Goal: Find specific page/section: Find specific page/section

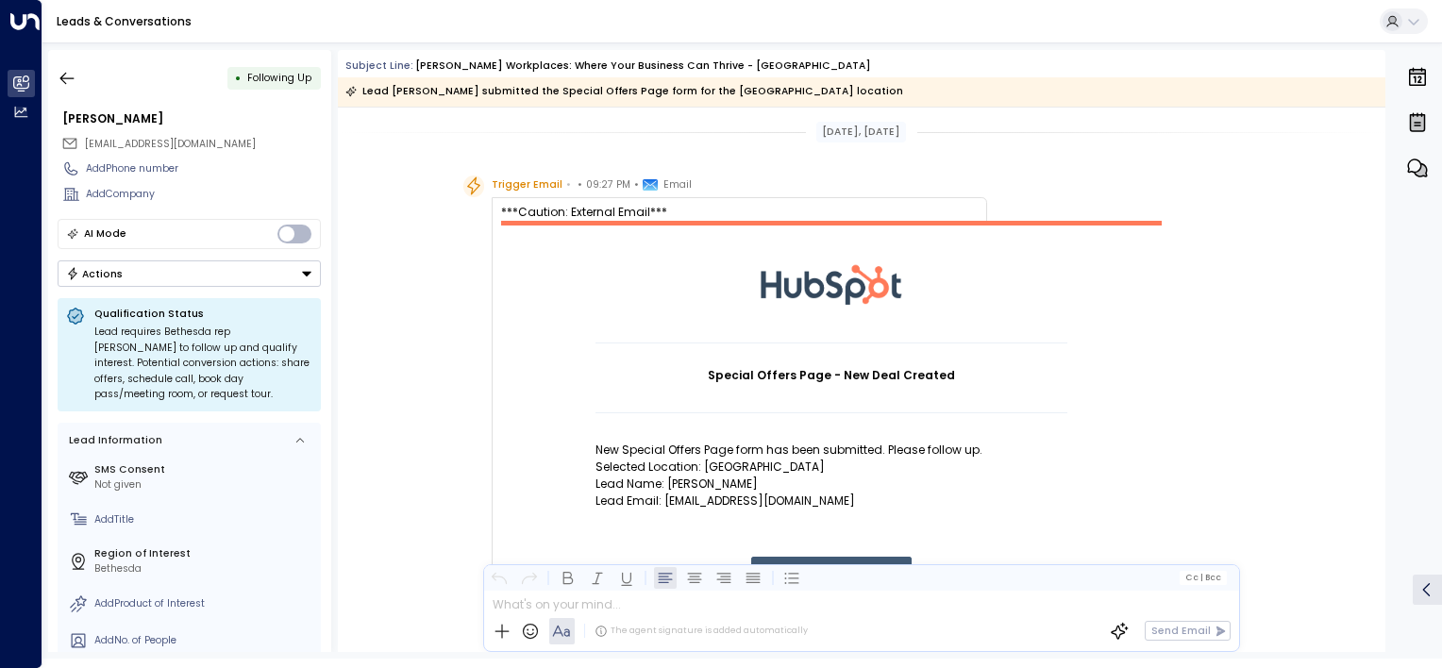
scroll to position [1394, 0]
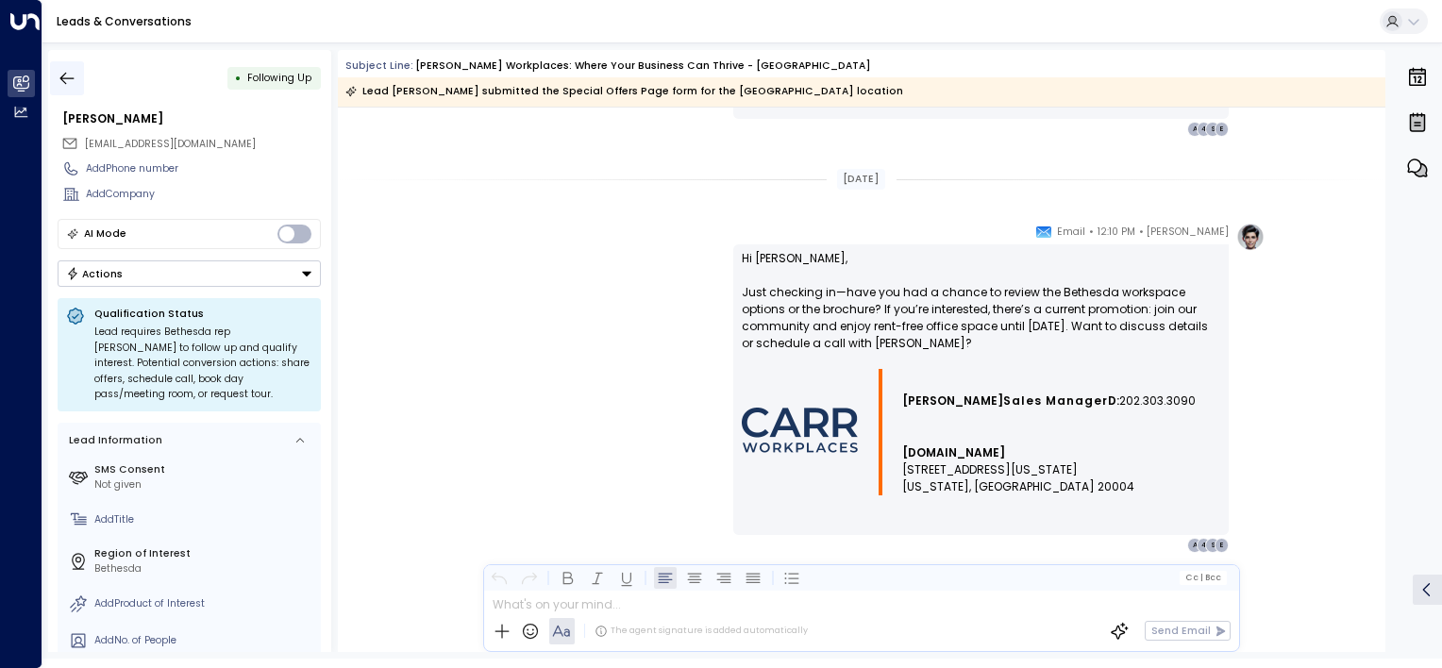
click at [64, 83] on icon "button" at bounding box center [67, 78] width 19 height 19
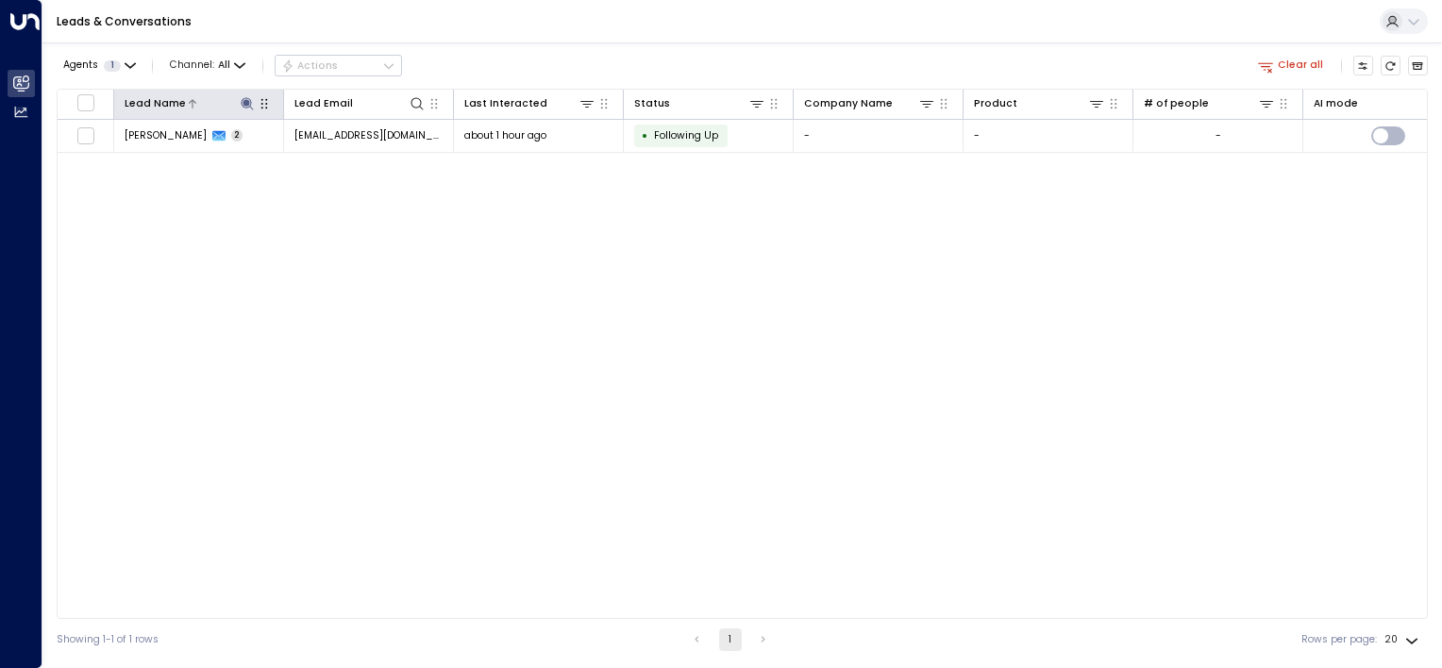
click at [245, 105] on icon at bounding box center [247, 103] width 12 height 12
click at [241, 157] on input "*****" at bounding box center [234, 157] width 171 height 30
type input "*"
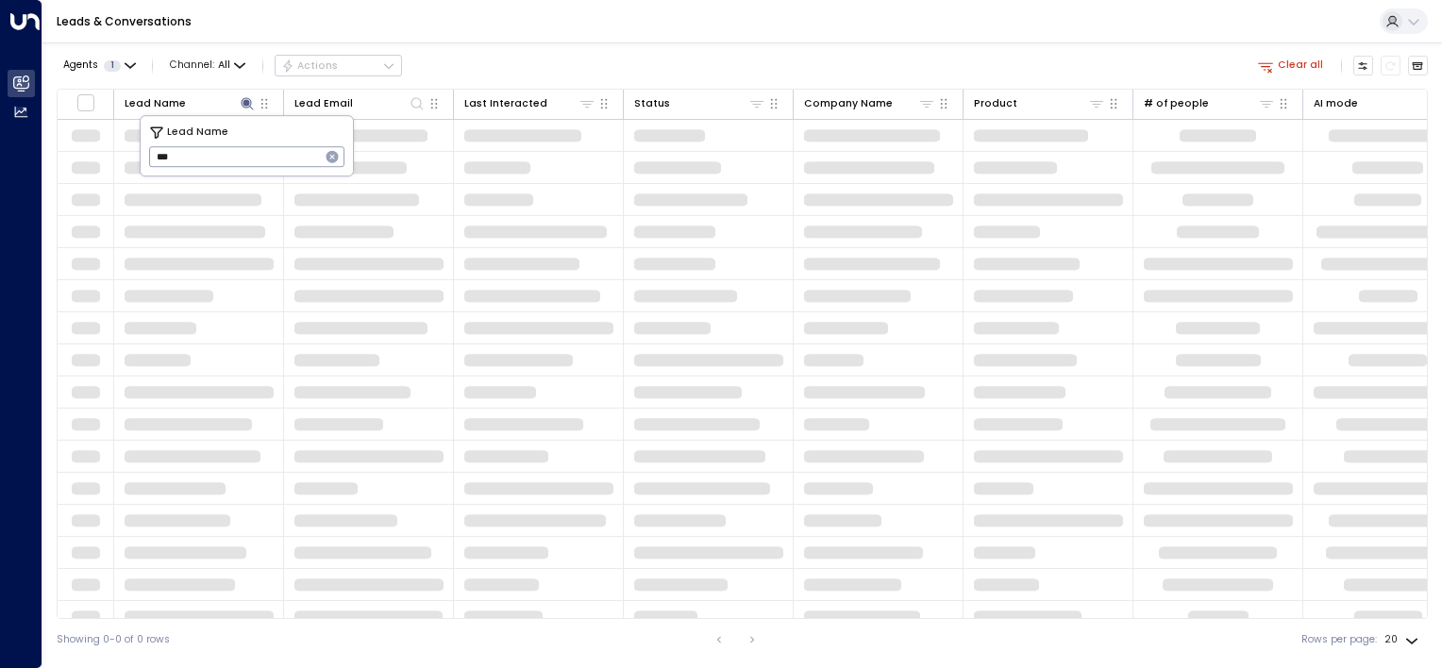
type input "****"
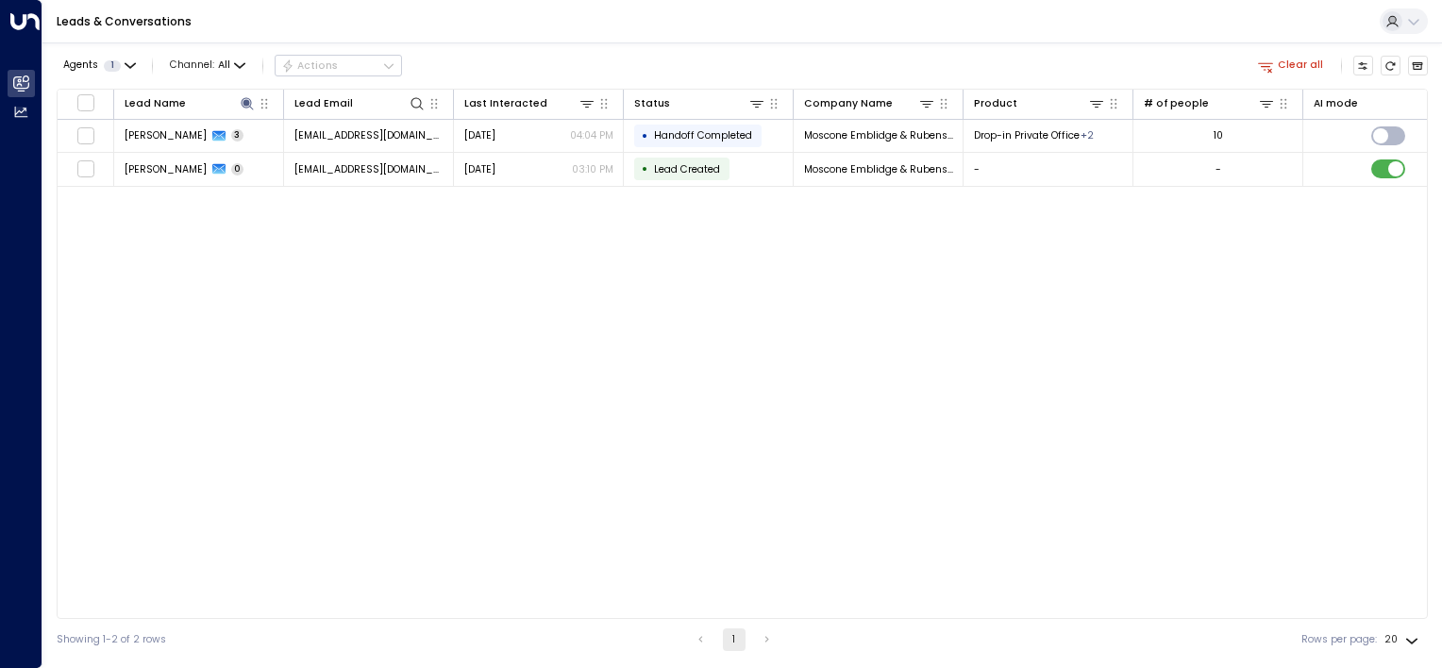
click at [260, 332] on div "Lead Name Lead Email Last Interacted Status Company Name Product # of people AI…" at bounding box center [742, 354] width 1371 height 530
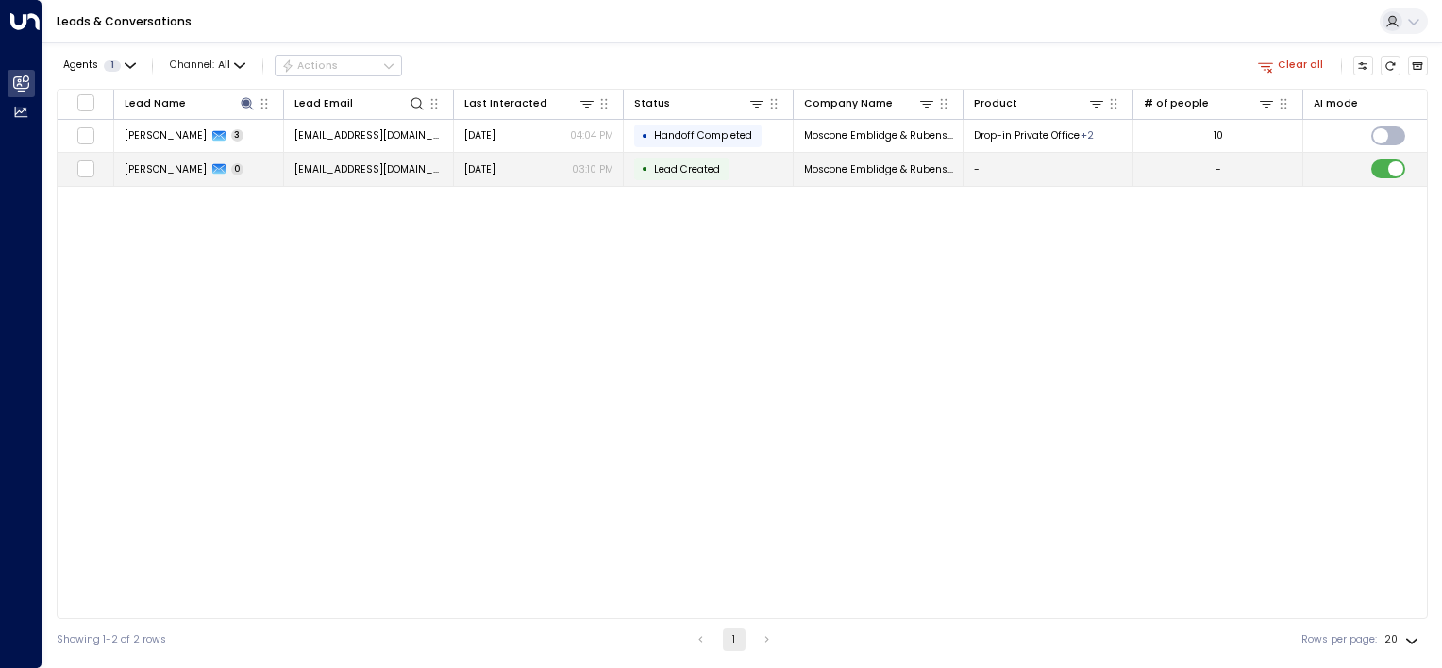
click at [181, 174] on span "[PERSON_NAME]" at bounding box center [166, 169] width 82 height 14
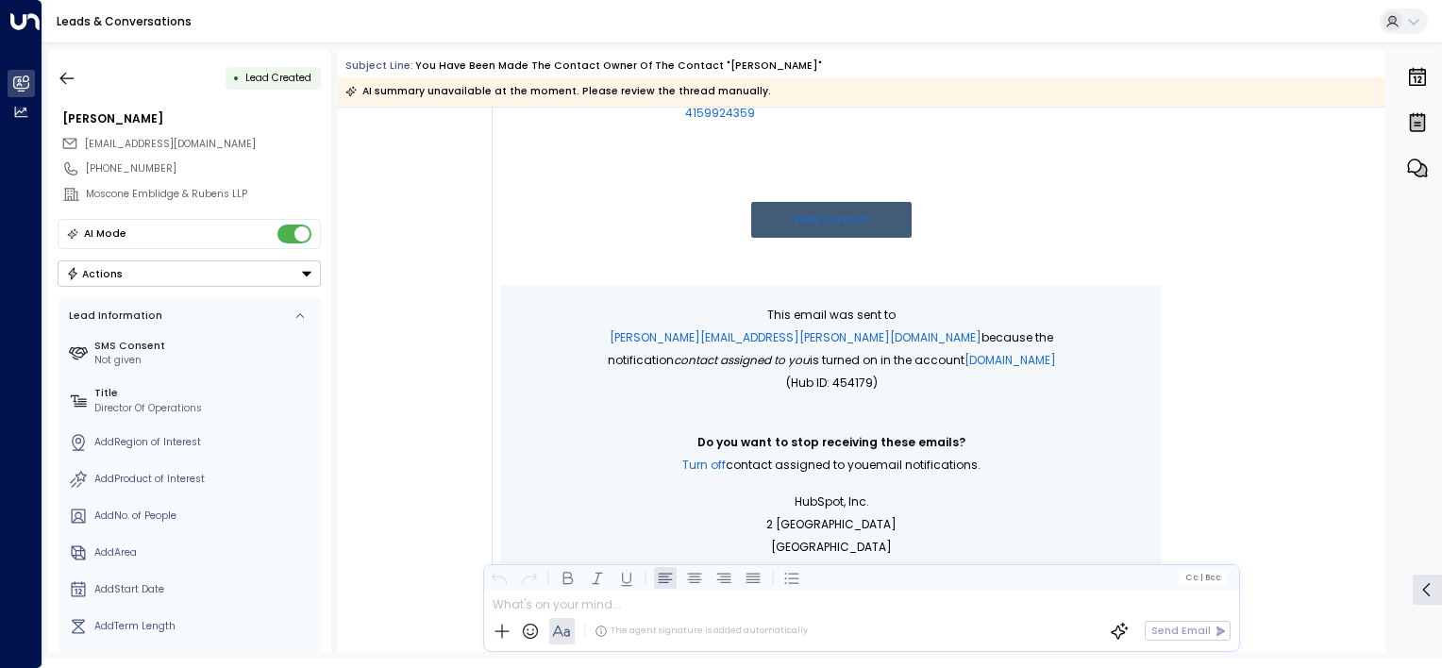
scroll to position [449, 0]
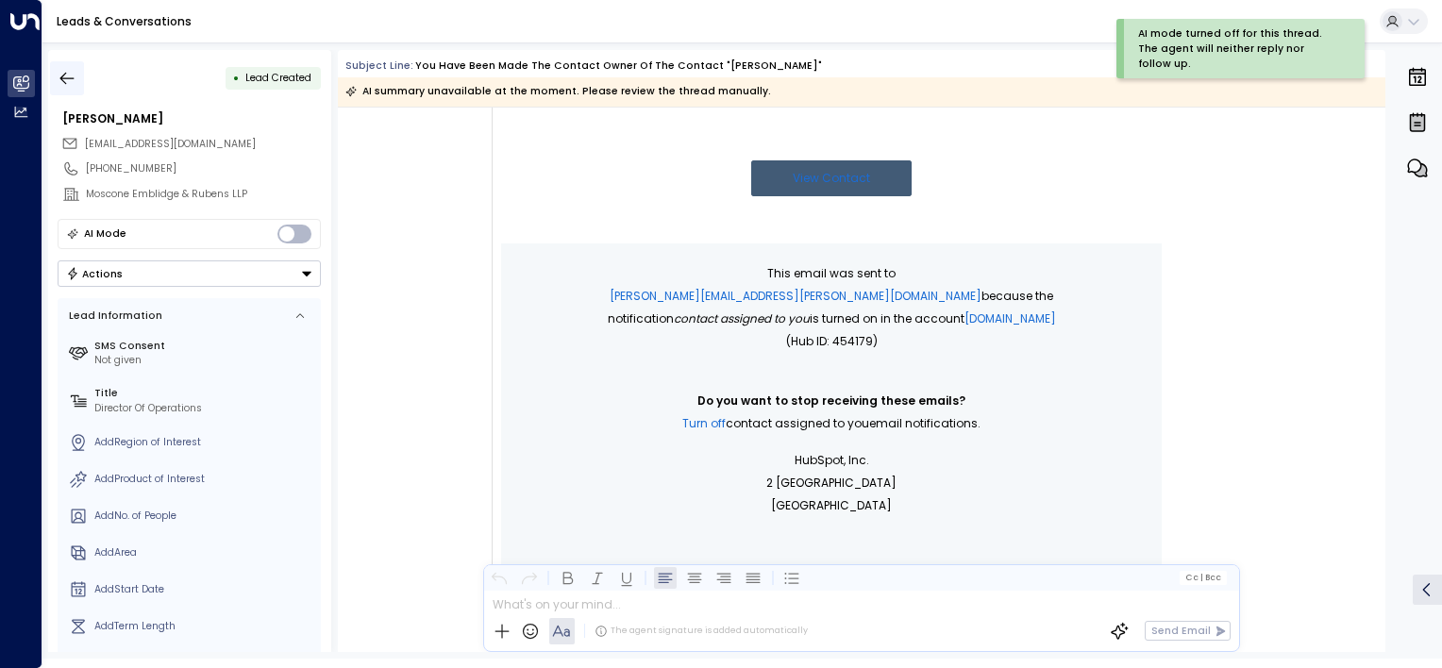
click at [64, 75] on icon "button" at bounding box center [67, 78] width 19 height 19
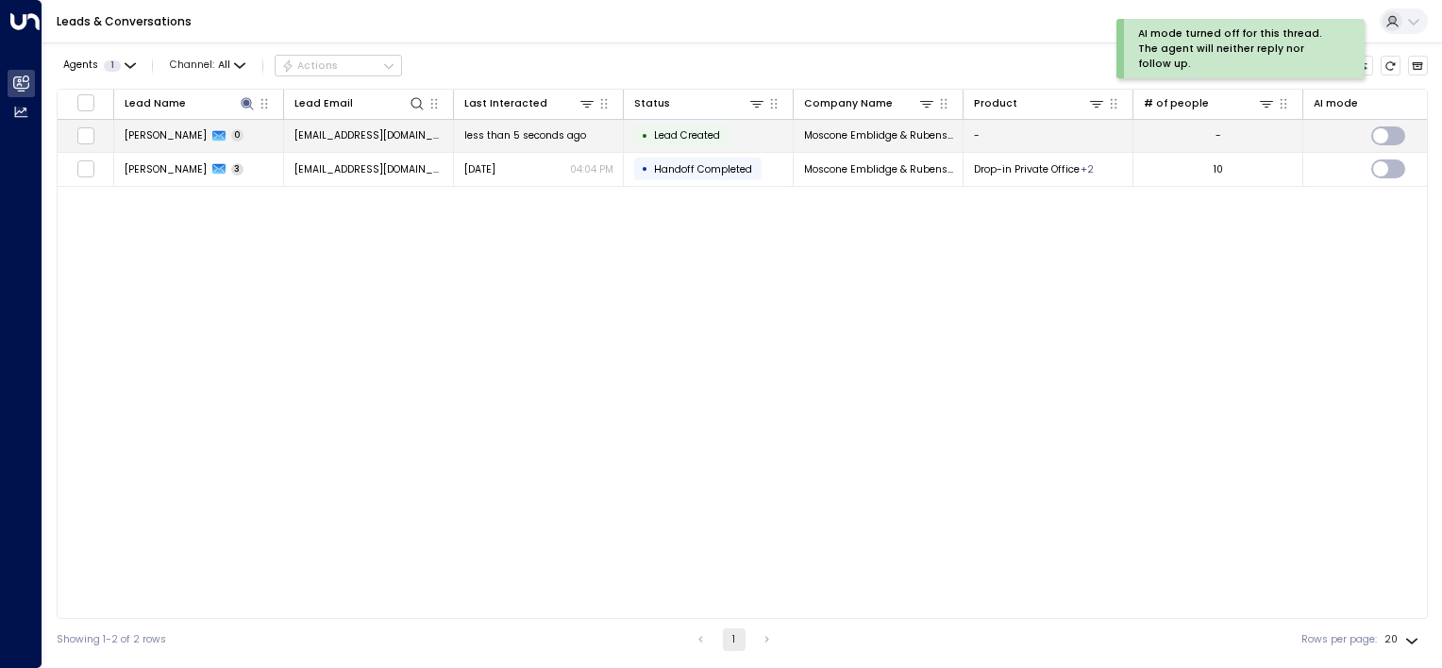
click at [142, 135] on span "[PERSON_NAME]" at bounding box center [166, 135] width 82 height 14
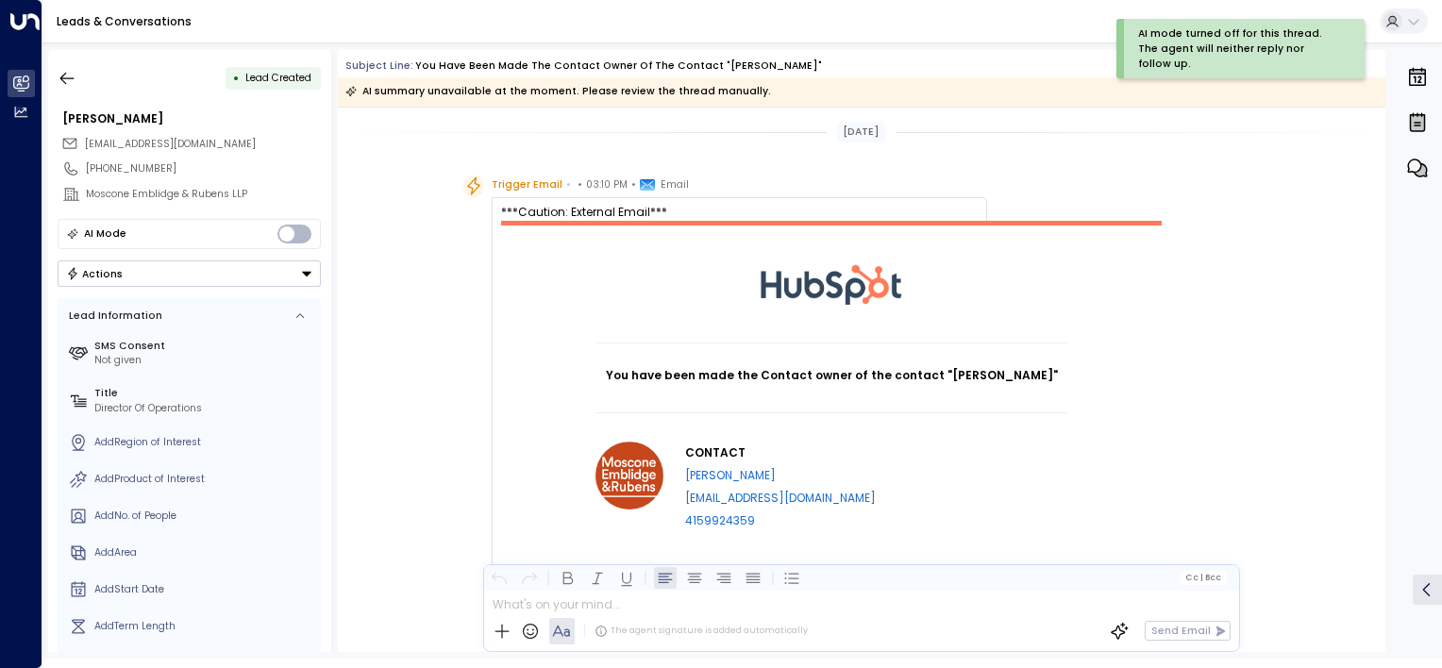
scroll to position [418, 0]
